Goal: Information Seeking & Learning: Learn about a topic

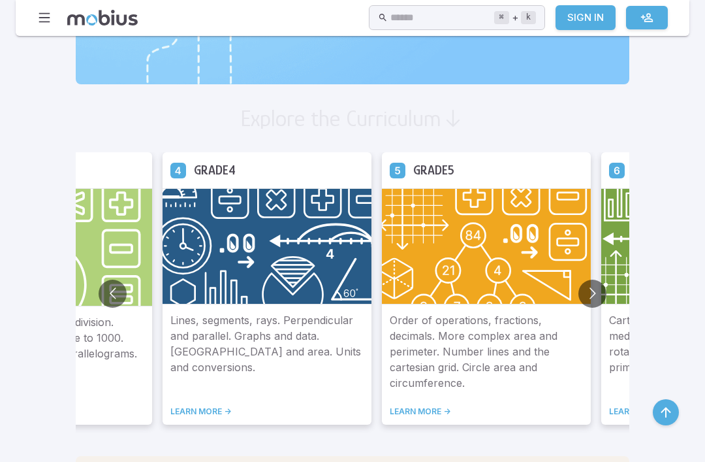
scroll to position [690, 0]
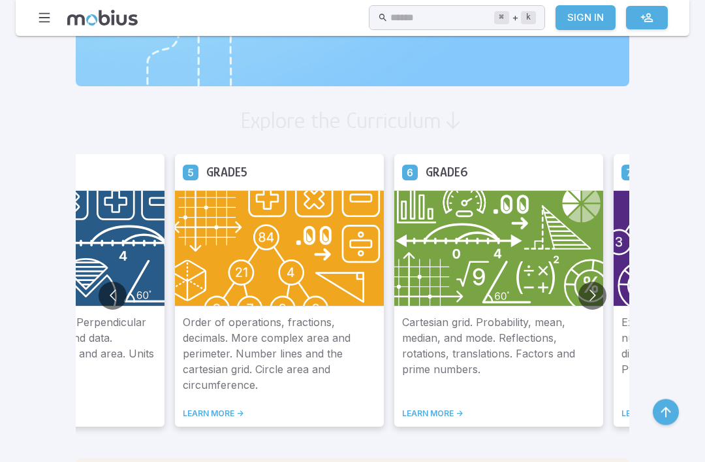
click at [394, 232] on img at bounding box center [498, 249] width 209 height 116
click at [251, 212] on img at bounding box center [279, 248] width 209 height 116
click at [289, 229] on img at bounding box center [279, 248] width 209 height 116
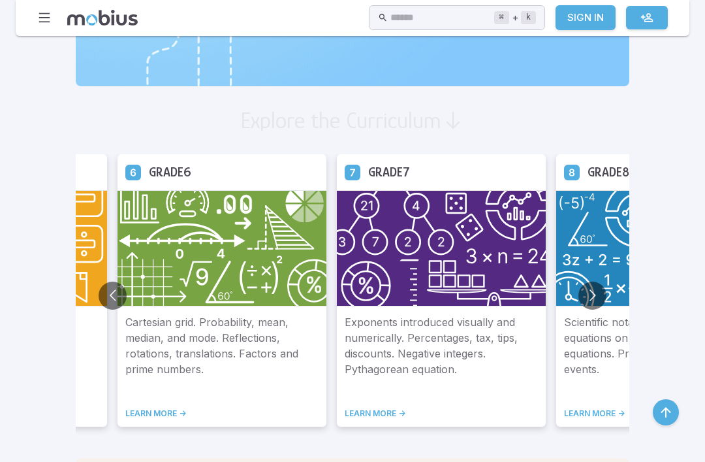
click at [564, 319] on p "Scientific notation. Slope and graphing equations on graphs. Solving algebraic …" at bounding box center [660, 353] width 193 height 78
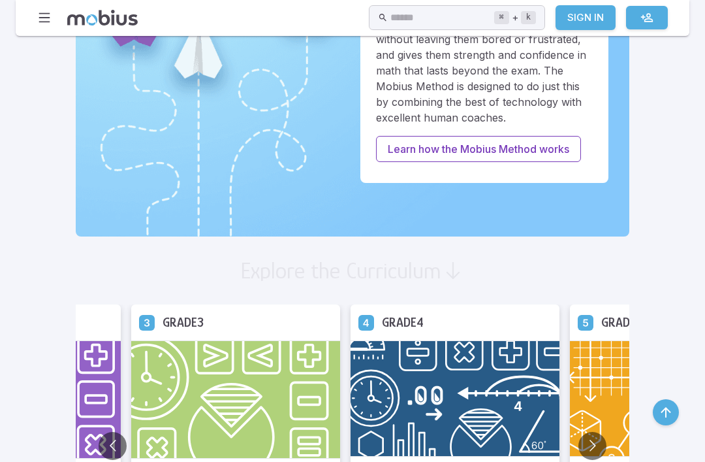
scroll to position [541, 0]
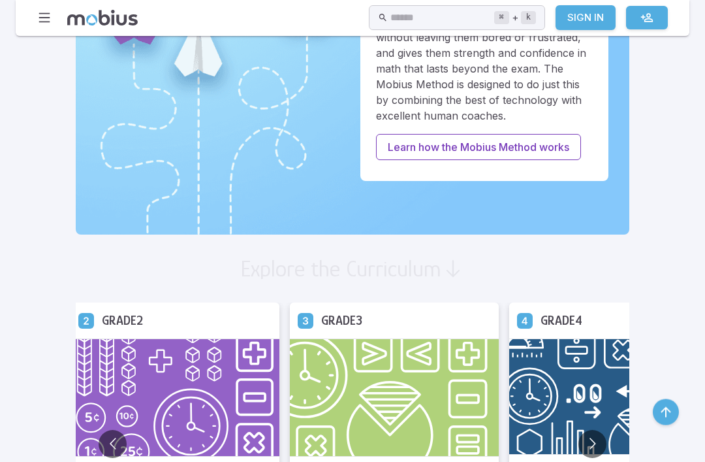
click at [387, 398] on img at bounding box center [394, 398] width 209 height 118
click at [392, 391] on img at bounding box center [394, 398] width 209 height 118
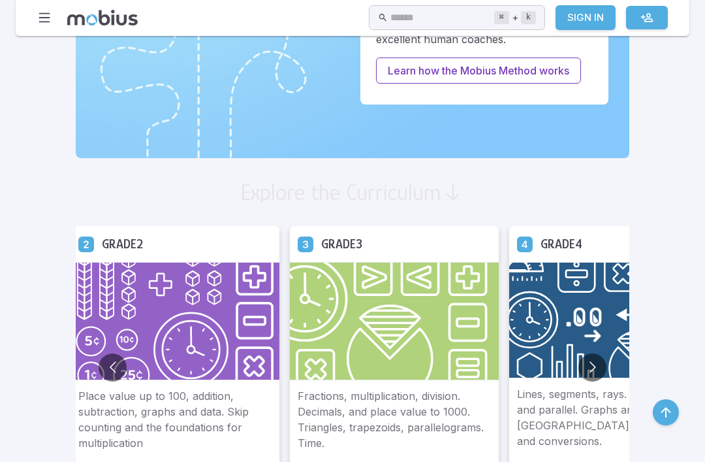
scroll to position [620, 0]
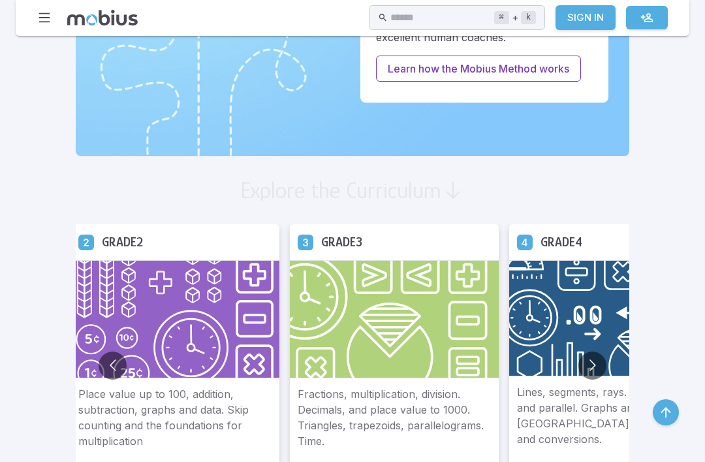
click at [379, 361] on img at bounding box center [394, 319] width 209 height 118
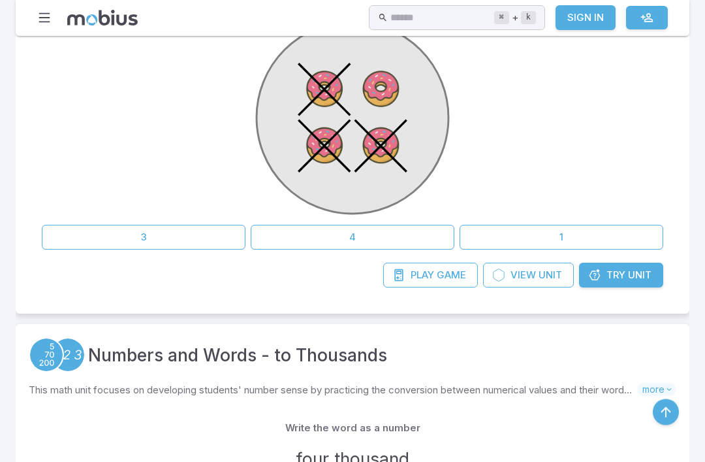
scroll to position [372, 0]
click at [359, 235] on button "4" at bounding box center [353, 236] width 204 height 25
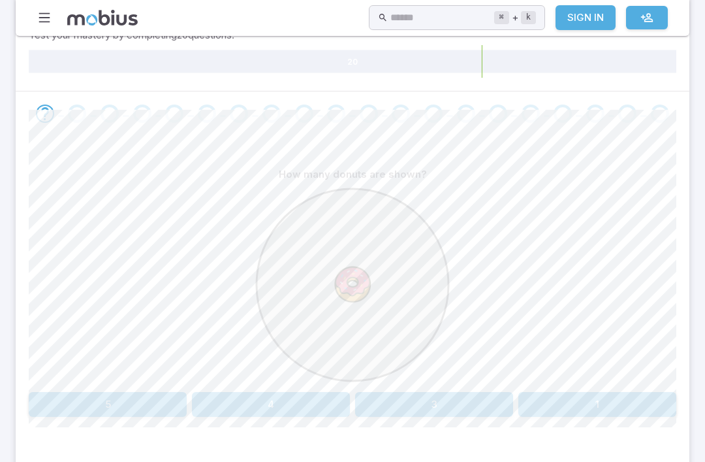
scroll to position [219, 0]
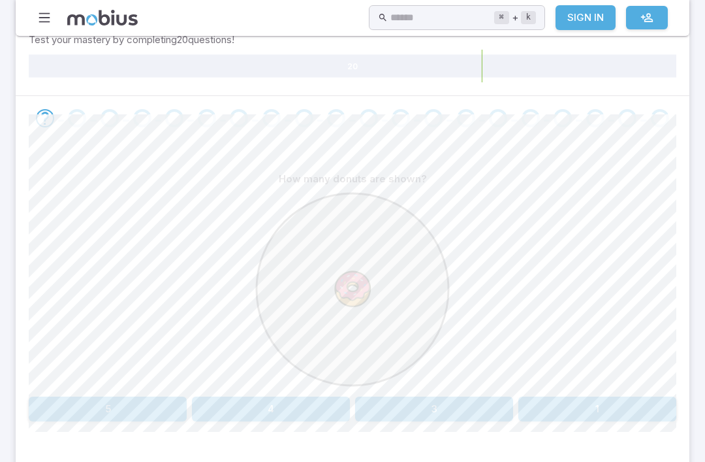
click at [577, 398] on button "1" at bounding box center [598, 408] width 158 height 25
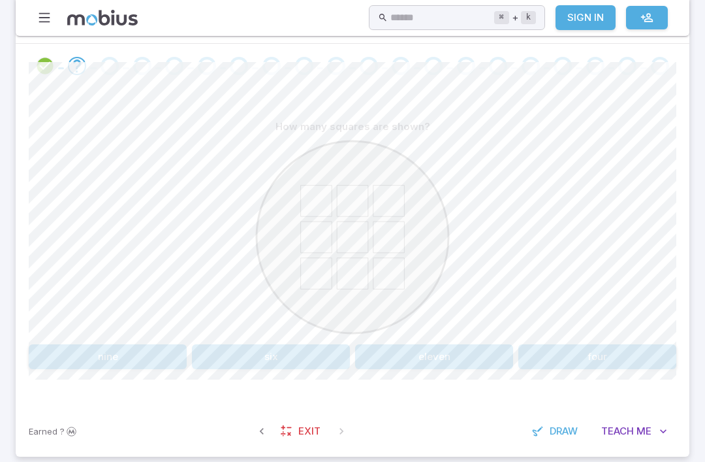
scroll to position [255, 0]
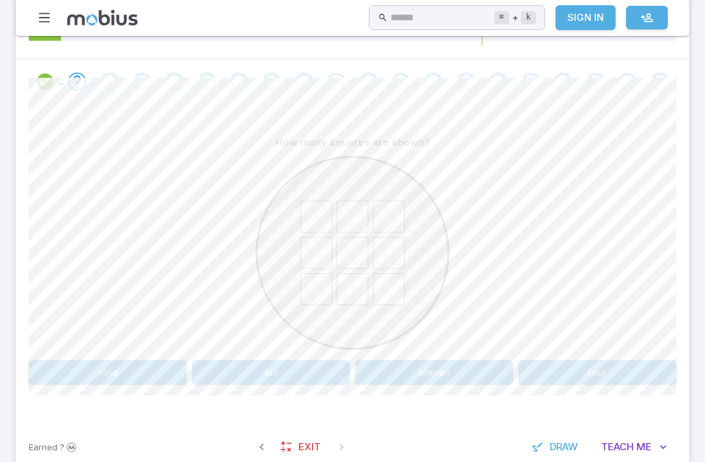
click at [106, 353] on div "How many squares are shown? nine six eleven four" at bounding box center [353, 257] width 648 height 255
click at [72, 377] on button "nine" at bounding box center [108, 371] width 158 height 25
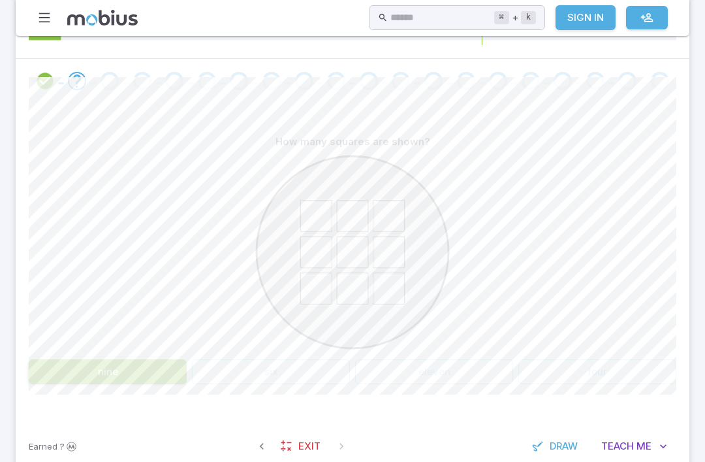
click at [71, 377] on button "nine" at bounding box center [108, 371] width 158 height 25
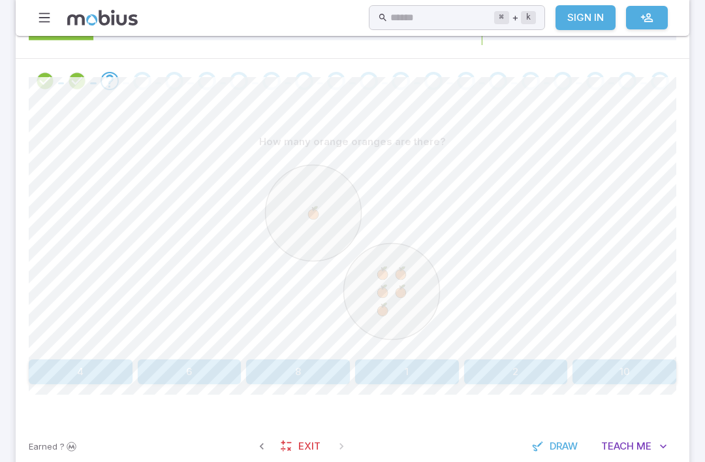
scroll to position [261, 0]
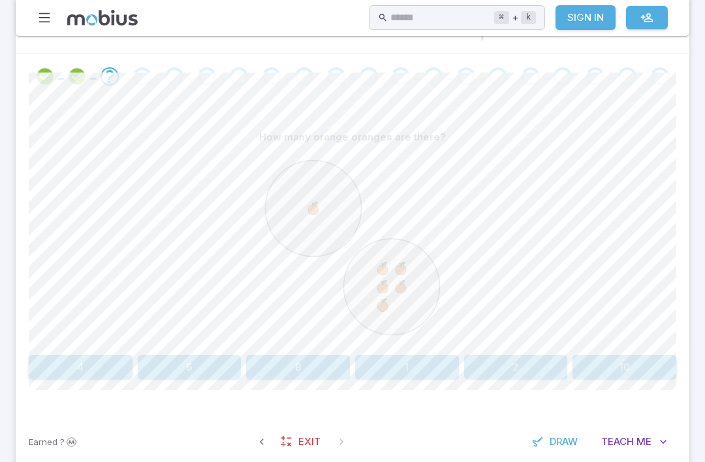
click at [187, 366] on button "6" at bounding box center [190, 367] width 104 height 25
click at [200, 355] on button "9" at bounding box center [190, 367] width 104 height 25
click at [370, 355] on button "eleven" at bounding box center [352, 367] width 125 height 25
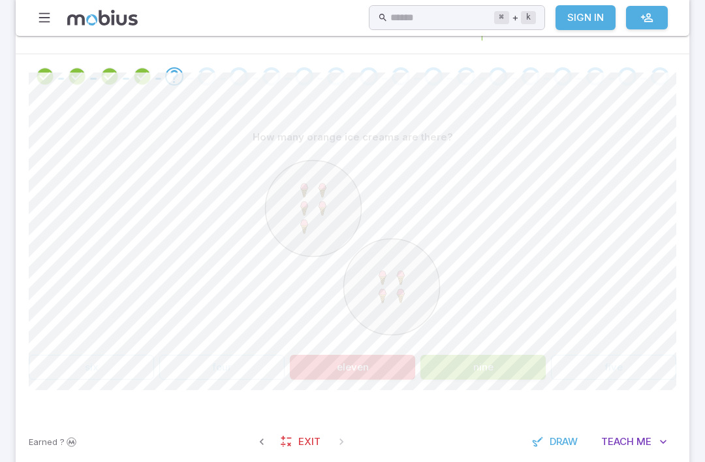
click at [496, 359] on button "nine" at bounding box center [483, 367] width 125 height 25
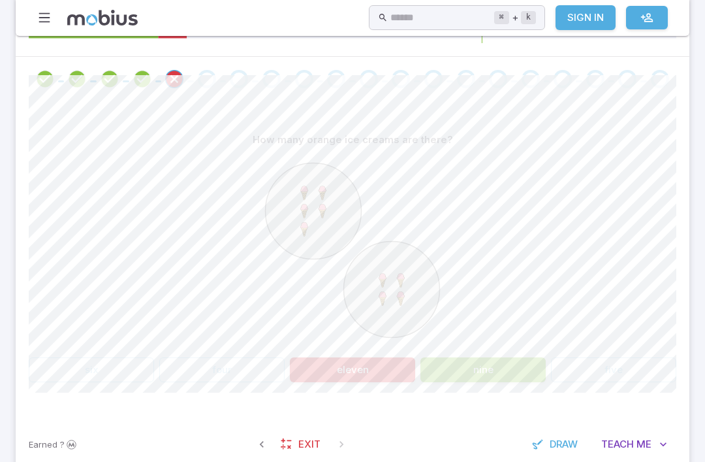
scroll to position [255, 0]
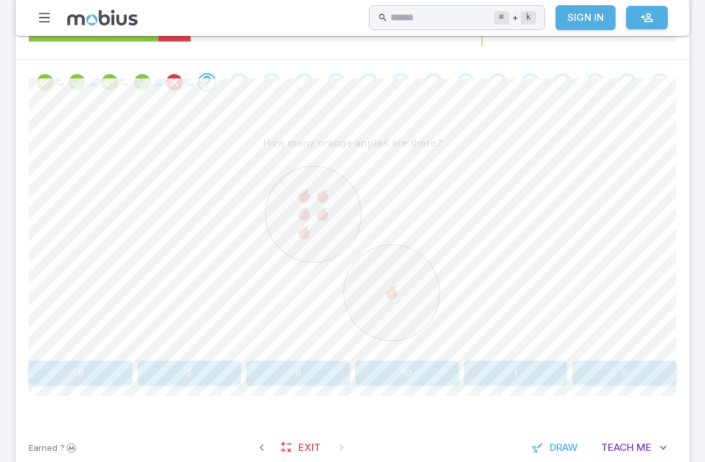
click at [347, 211] on circle at bounding box center [314, 214] width 96 height 96
click at [635, 360] on button "6" at bounding box center [625, 372] width 104 height 25
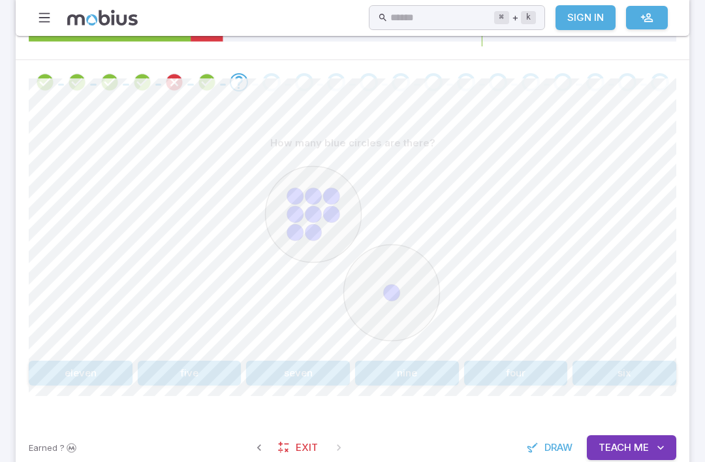
click at [424, 360] on button "nine" at bounding box center [407, 372] width 104 height 25
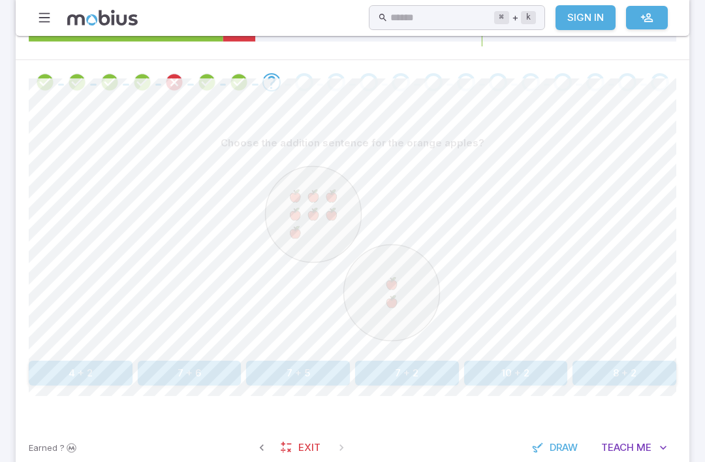
click at [193, 381] on button "7 + 6" at bounding box center [190, 372] width 104 height 25
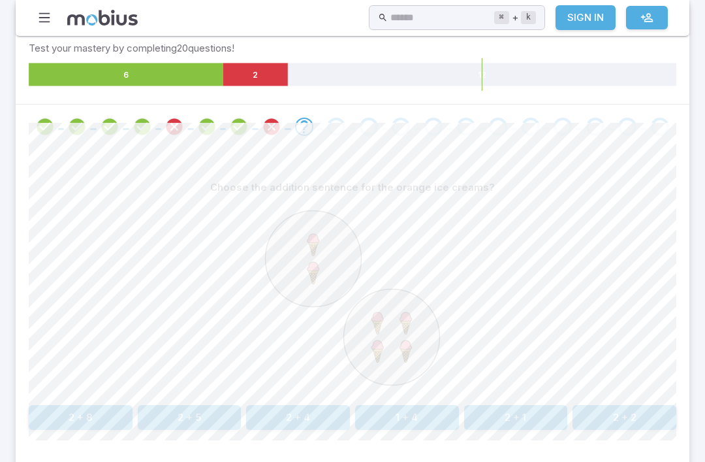
scroll to position [210, 0]
click at [313, 409] on button "2 + 4" at bounding box center [298, 417] width 104 height 25
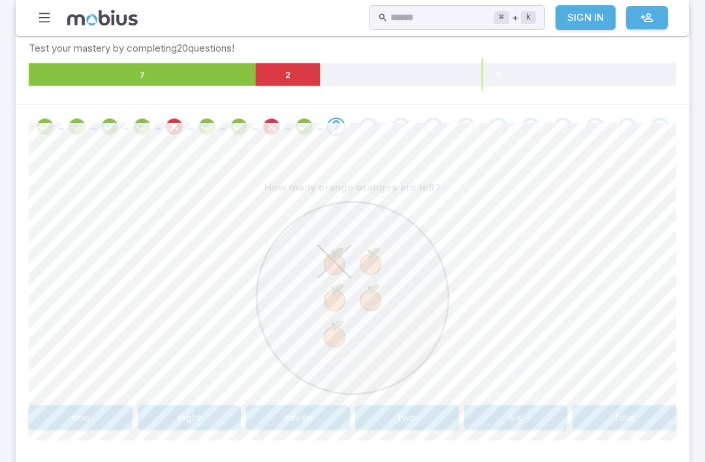
click at [632, 423] on button "four" at bounding box center [625, 417] width 104 height 25
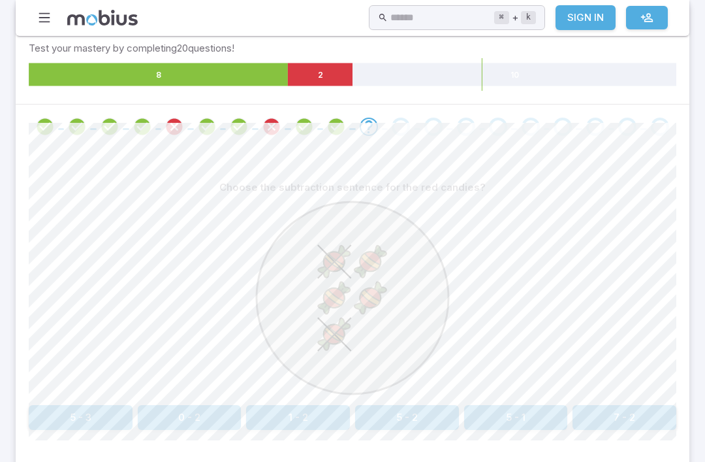
click at [418, 414] on button "5 - 2" at bounding box center [407, 417] width 104 height 25
click at [193, 391] on div at bounding box center [353, 300] width 648 height 200
click at [182, 393] on div at bounding box center [353, 300] width 648 height 200
click at [180, 424] on button "5 - 4" at bounding box center [190, 417] width 104 height 25
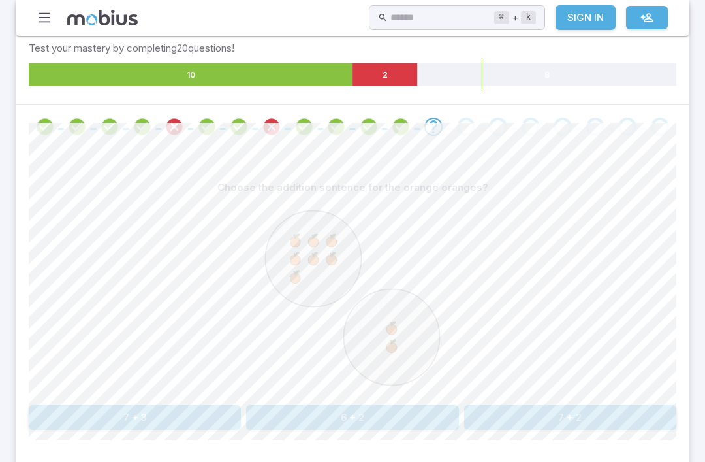
click at [656, 408] on button "7 + 2" at bounding box center [570, 417] width 212 height 25
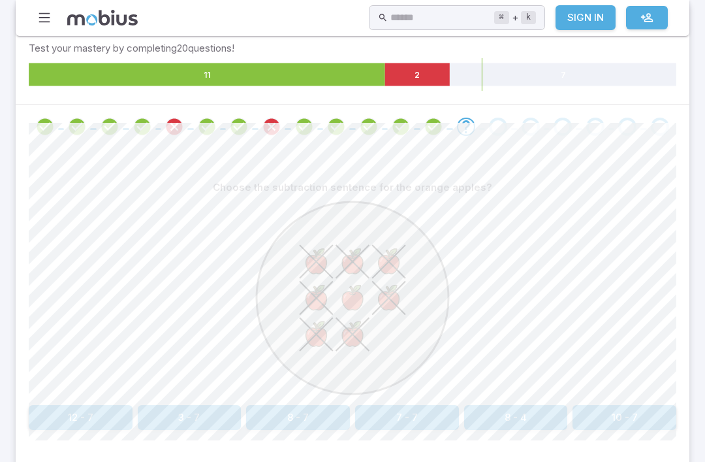
click at [303, 418] on button "8 - 7" at bounding box center [298, 417] width 104 height 25
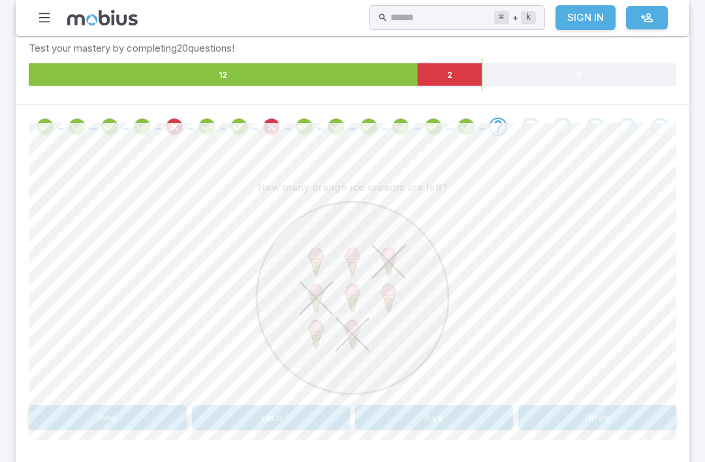
click at [430, 412] on button "five" at bounding box center [434, 417] width 158 height 25
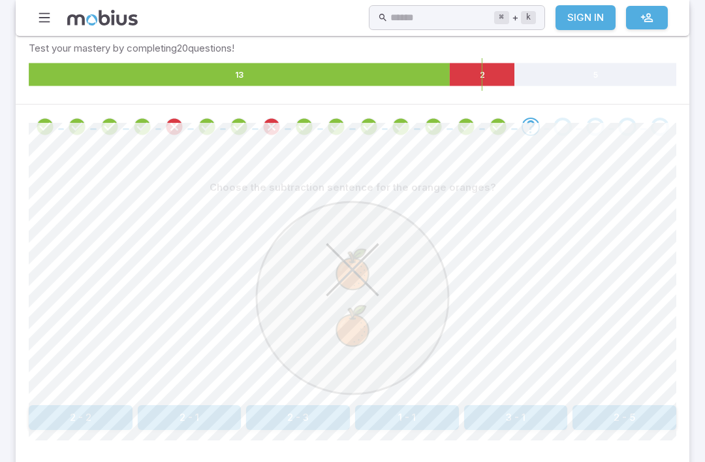
click at [192, 406] on button "2 - 1" at bounding box center [190, 417] width 104 height 25
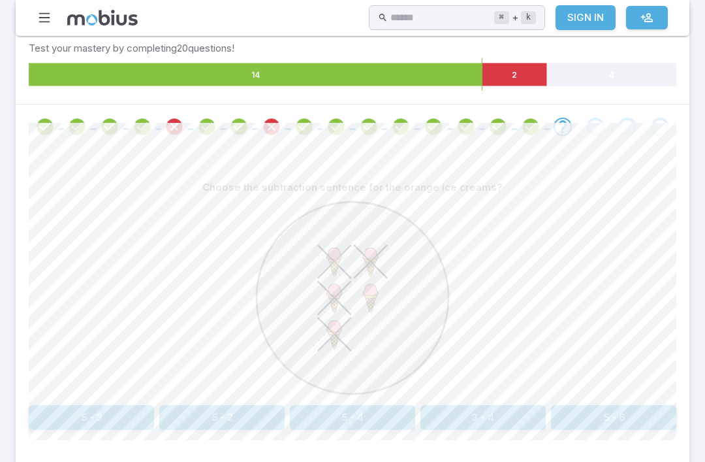
click at [315, 394] on div at bounding box center [353, 300] width 196 height 200
click at [360, 444] on div "Choose the subtraction sentence for the orange ice creams? 5 - 3 5 - 2 5 - 4 3 …" at bounding box center [353, 307] width 648 height 317
click at [359, 394] on icon at bounding box center [353, 298] width 196 height 196
click at [354, 400] on div "Choose the subtraction sentence for the orange ice creams? 5 - 3 5 - 2 5 - 4 3 …" at bounding box center [353, 302] width 648 height 255
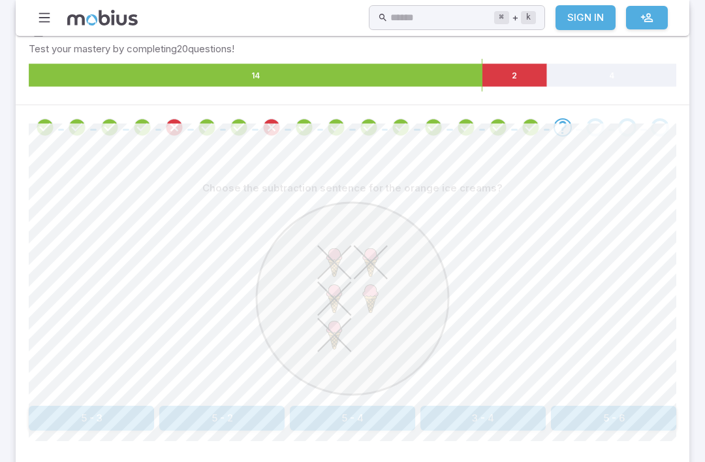
scroll to position [210, 0]
click at [377, 415] on button "5 - 4" at bounding box center [352, 418] width 125 height 25
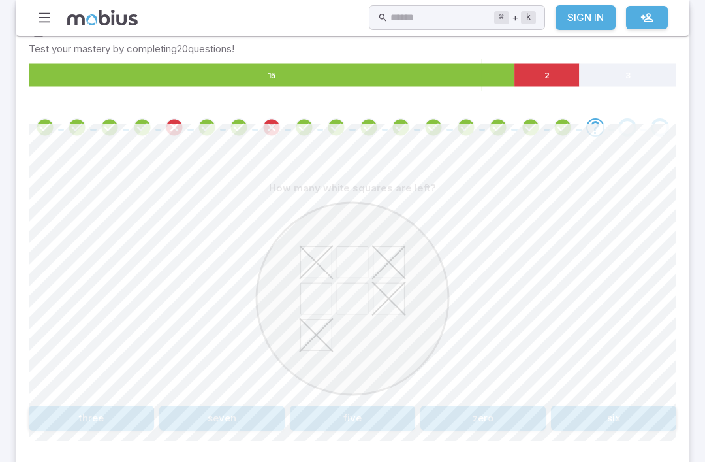
click at [93, 413] on button "three" at bounding box center [91, 418] width 125 height 25
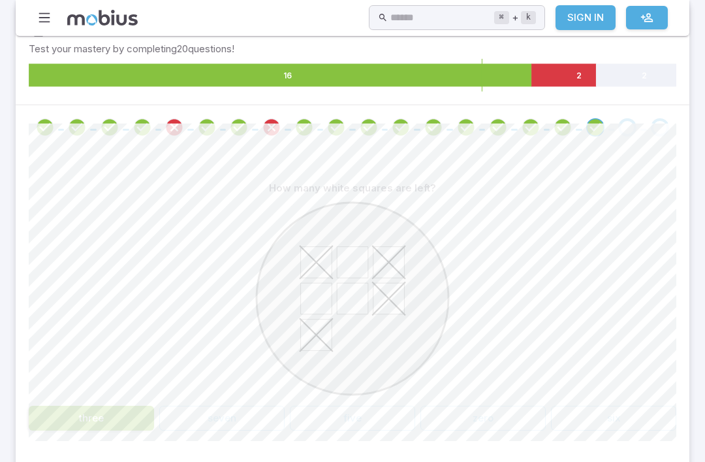
click at [467, 225] on div at bounding box center [353, 300] width 648 height 200
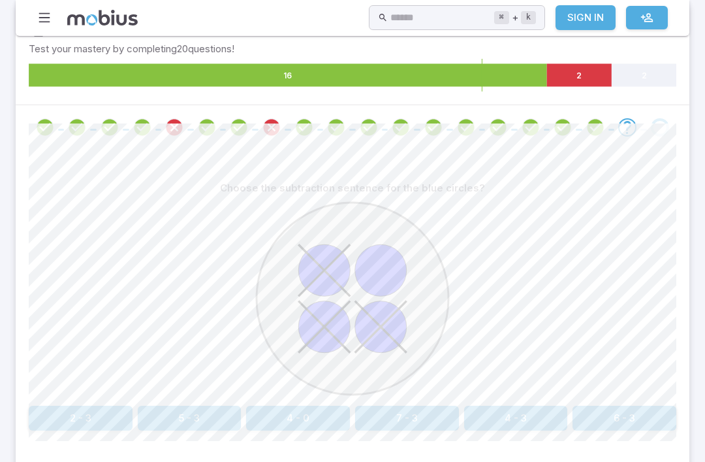
click at [519, 416] on button "4 - 3" at bounding box center [516, 418] width 104 height 25
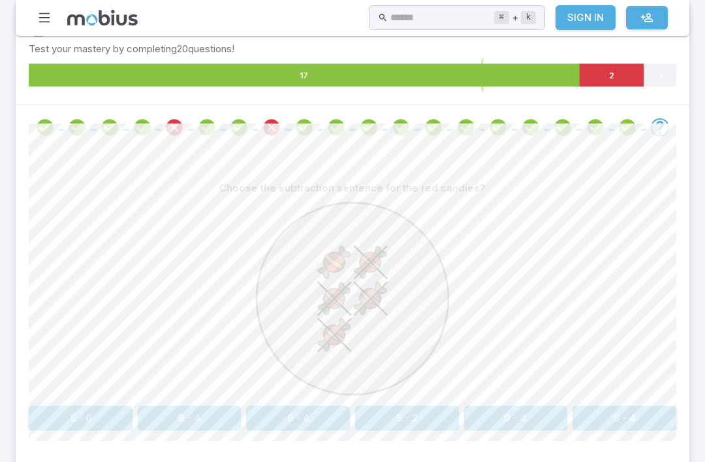
click at [626, 413] on button "5 - 4" at bounding box center [625, 418] width 104 height 25
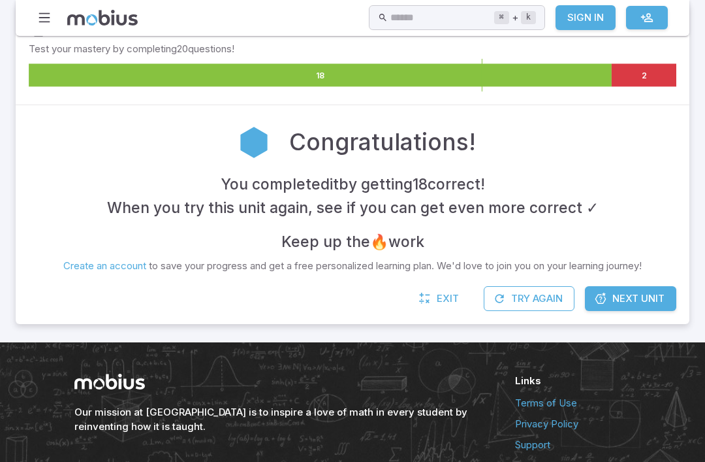
scroll to position [0, 0]
